Goal: Communication & Community: Answer question/provide support

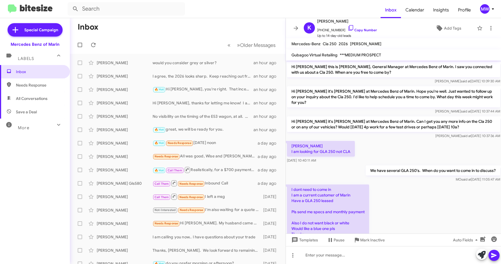
scroll to position [63, 0]
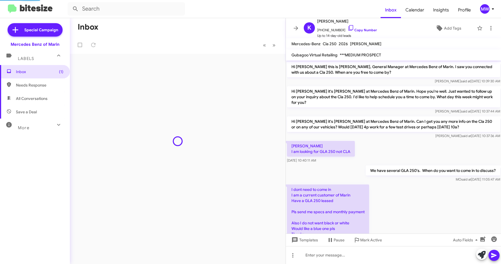
scroll to position [72, 0]
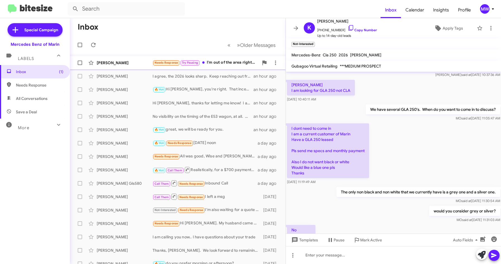
click at [221, 59] on div "Sandy Martinez Needs Response Try Pausing I'm out of the area right now. I won'…" at bounding box center [177, 62] width 207 height 11
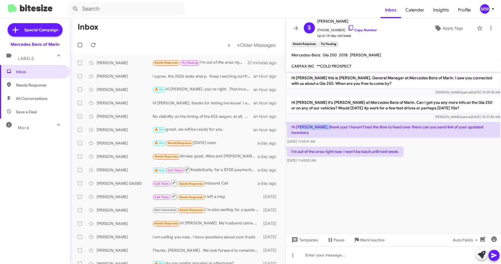
drag, startPoint x: 302, startPoint y: 128, endPoint x: 327, endPoint y: 127, distance: 25.4
click at [327, 127] on p "Hi [PERSON_NAME], thank you! I haven't had the time to head over there can you …" at bounding box center [393, 130] width 213 height 16
drag, startPoint x: 327, startPoint y: 127, endPoint x: 340, endPoint y: 167, distance: 41.1
click at [340, 167] on cdk-virtual-scroll-viewport "Hi Sandy this is Omar Ibrahimi, General Manager at Mercedes Benz of Marin. I sa…" at bounding box center [393, 153] width 215 height 162
drag, startPoint x: 295, startPoint y: 127, endPoint x: 303, endPoint y: 127, distance: 8.7
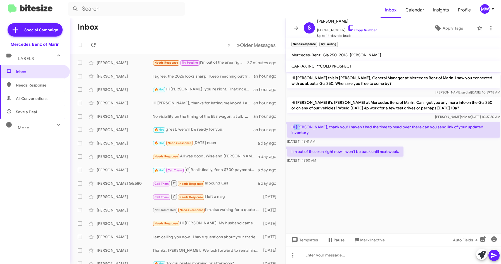
click at [303, 127] on p "Hi [PERSON_NAME], thank you! I haven't had the time to head over there can you …" at bounding box center [393, 130] width 213 height 16
drag, startPoint x: 303, startPoint y: 127, endPoint x: 319, endPoint y: 175, distance: 50.6
click at [319, 175] on cdk-virtual-scroll-viewport "Hi Sandy this is Omar Ibrahimi, General Manager at Mercedes Benz of Marin. I sa…" at bounding box center [393, 153] width 215 height 162
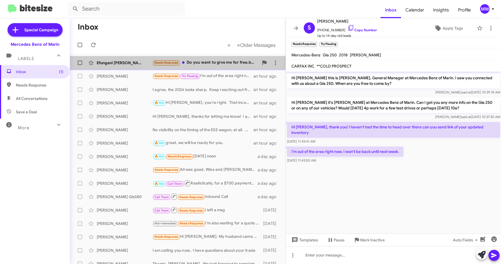
click at [215, 61] on div "Needs Response Do you want to give me for free,because I did not conect with an…" at bounding box center [206, 63] width 106 height 6
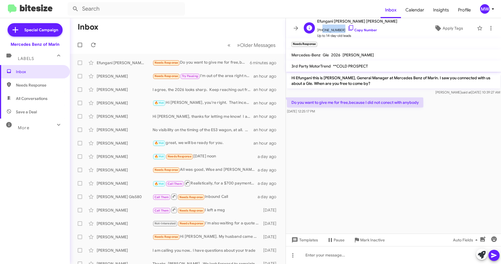
drag, startPoint x: 321, startPoint y: 30, endPoint x: 340, endPoint y: 31, distance: 19.0
click at [340, 31] on span "[PHONE_NUMBER] Copy Number" at bounding box center [357, 29] width 80 height 8
copy span "5102607531"
